Goal: Information Seeking & Learning: Learn about a topic

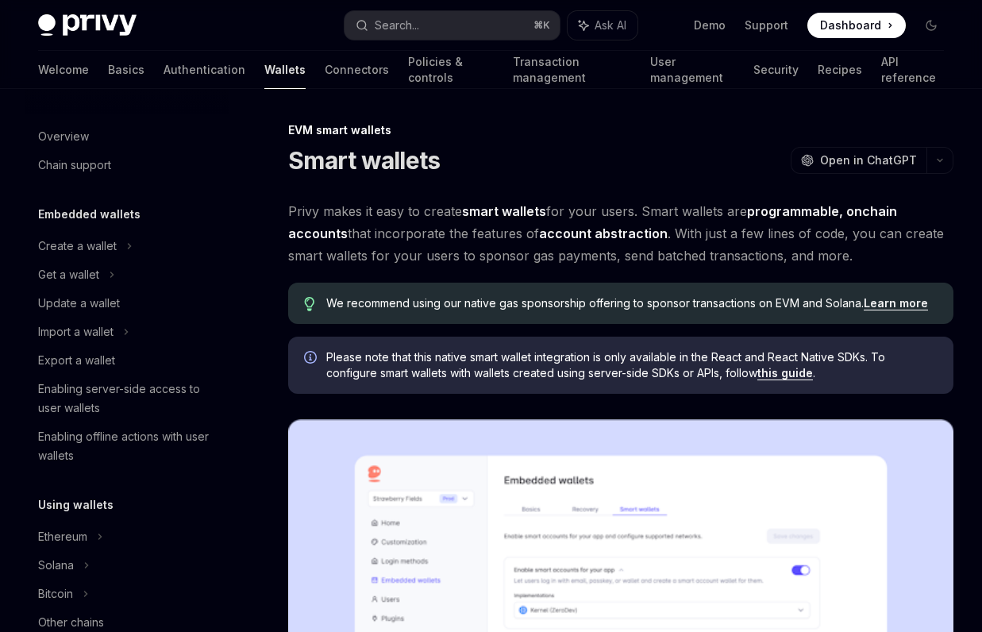
scroll to position [319, 0]
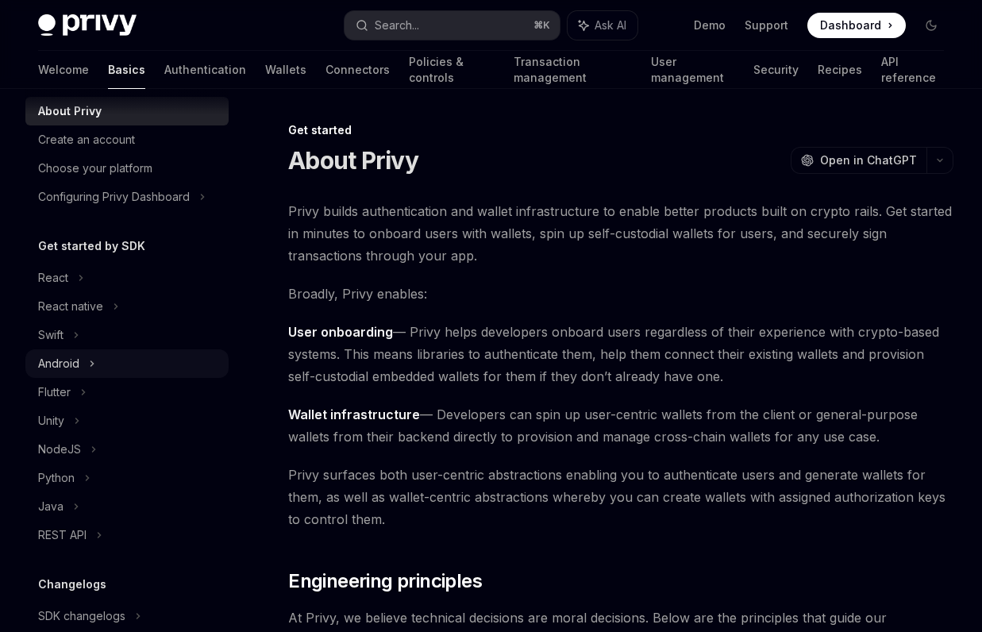
scroll to position [60, 0]
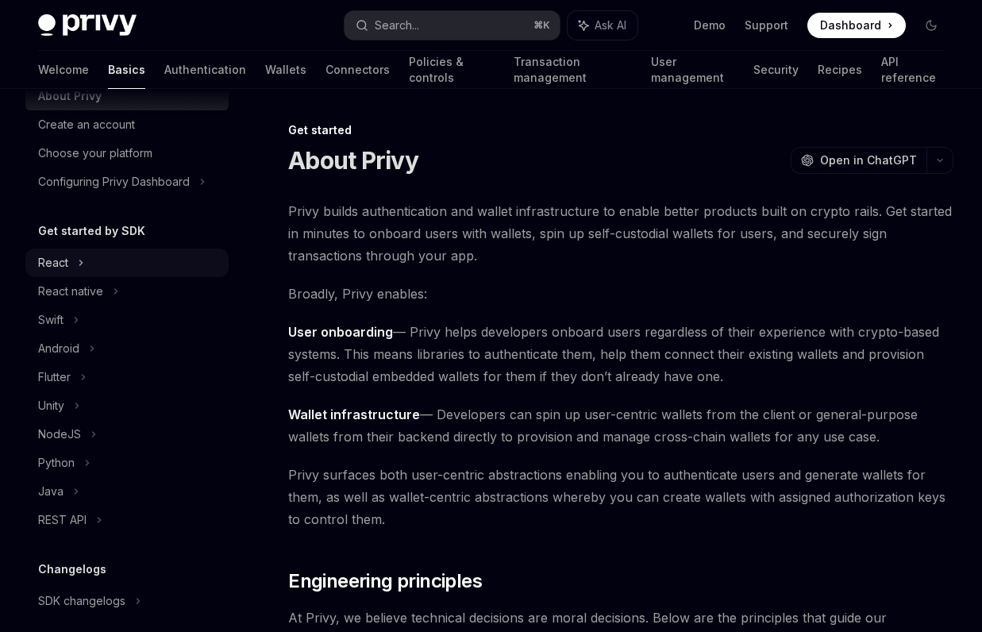
click at [103, 267] on div "React" at bounding box center [126, 262] width 203 height 29
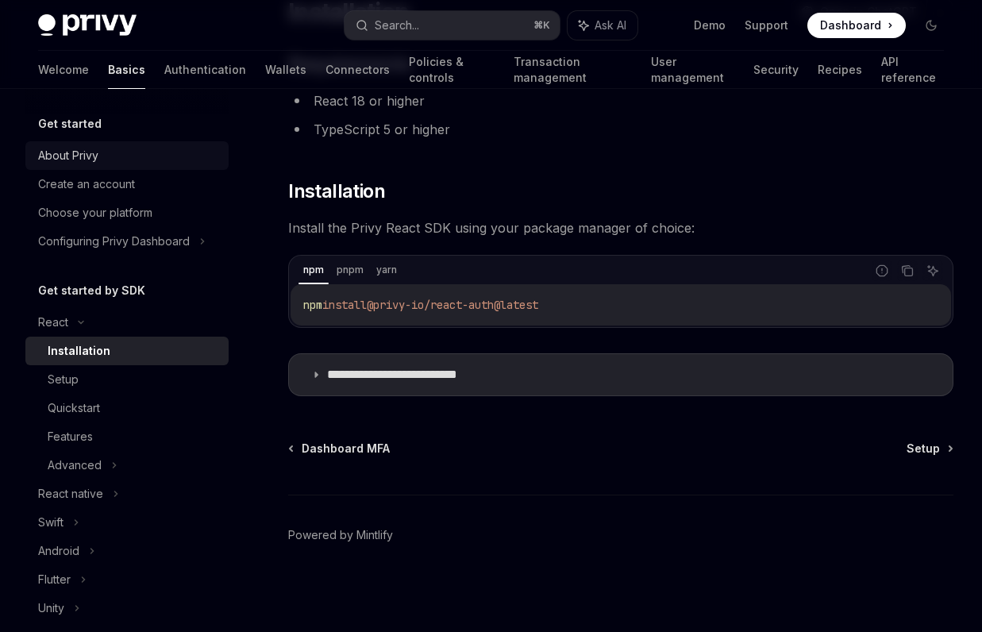
click at [143, 159] on div "About Privy" at bounding box center [128, 155] width 181 height 19
type textarea "*"
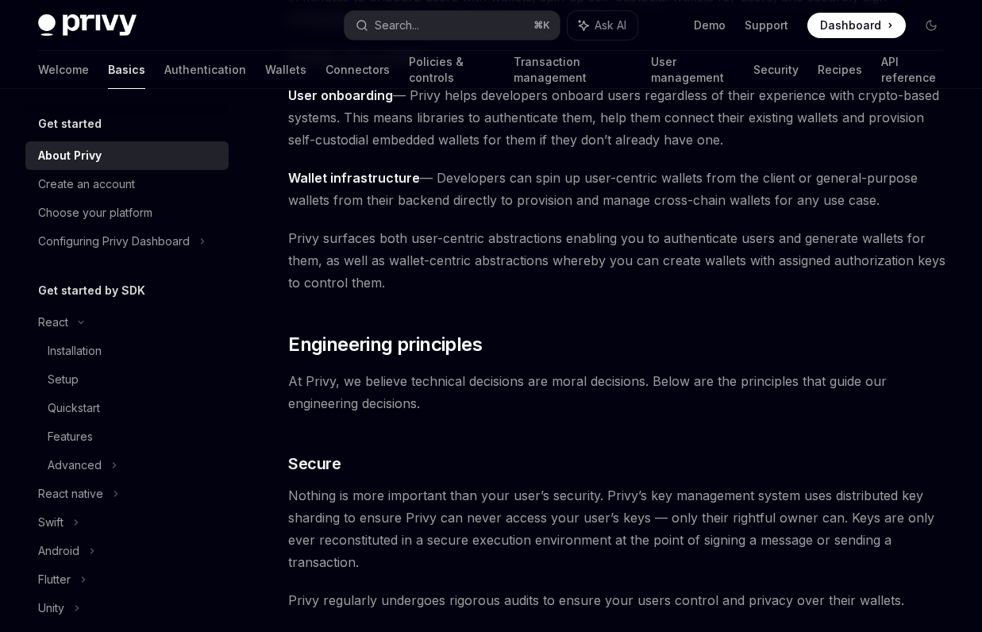
scroll to position [237, 0]
